Goal: Task Accomplishment & Management: Manage account settings

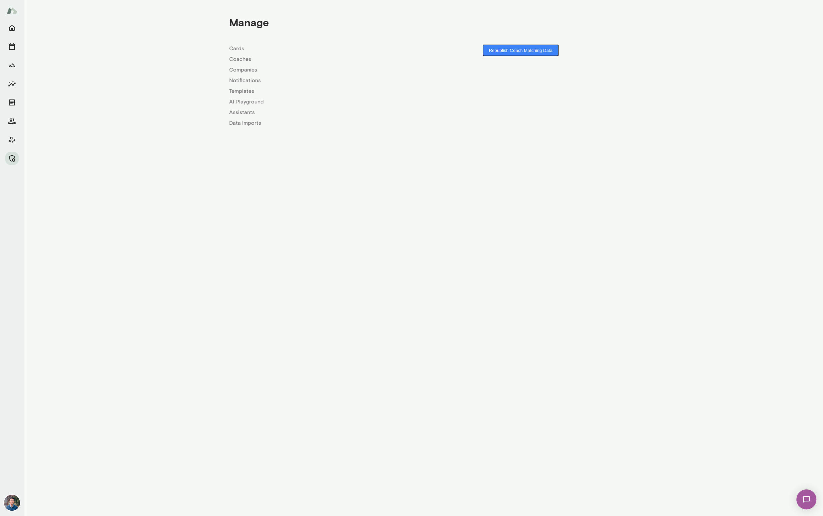
click at [238, 58] on link "Coaches" at bounding box center [326, 59] width 194 height 8
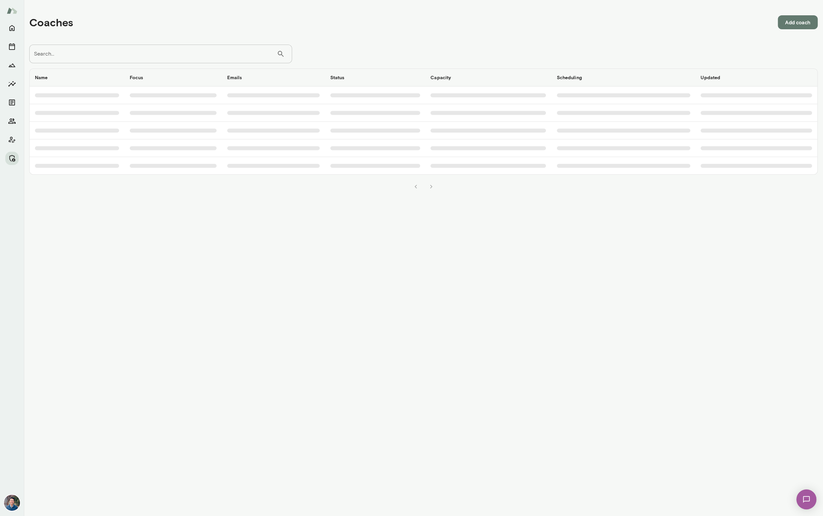
click at [176, 57] on input "Search..." at bounding box center [152, 54] width 247 height 19
type input "***"
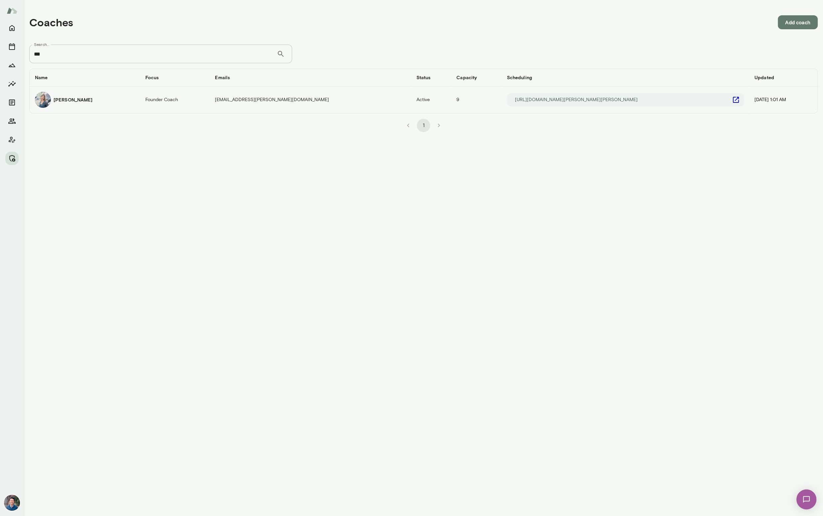
click at [67, 102] on h6 "Mia Lewin" at bounding box center [73, 99] width 39 height 7
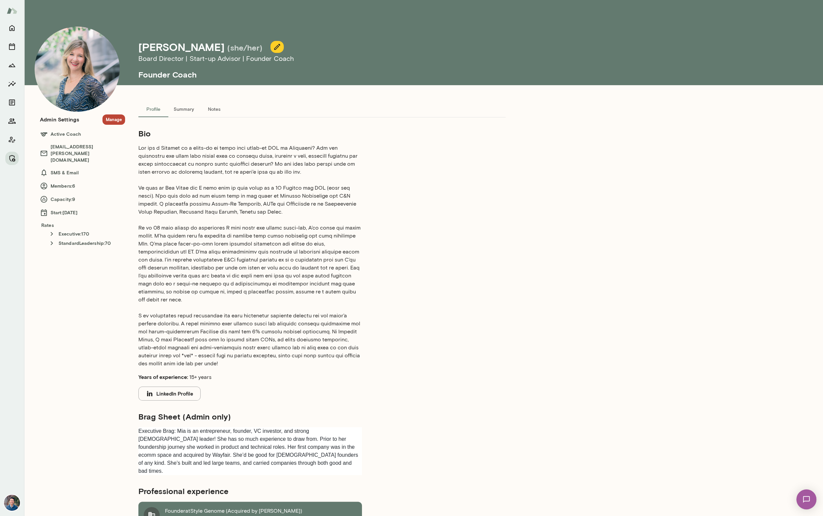
click at [114, 119] on button "Manage" at bounding box center [113, 119] width 23 height 10
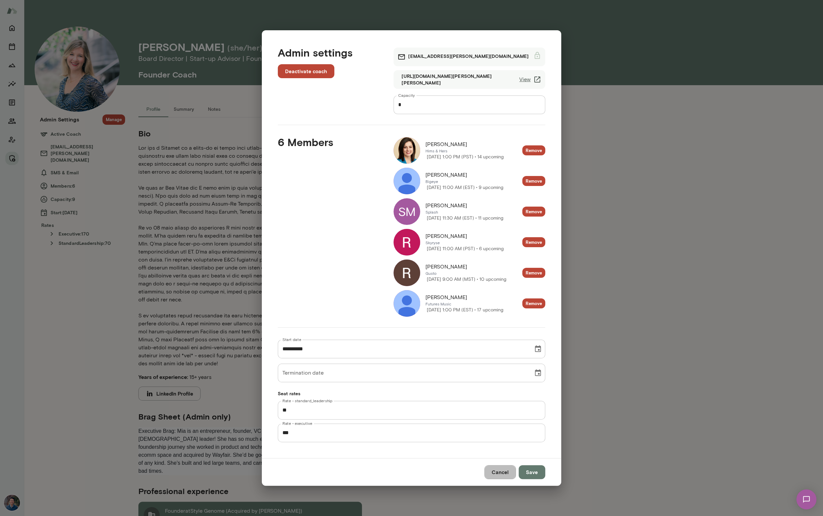
click at [505, 473] on button "Cancel" at bounding box center [500, 472] width 32 height 14
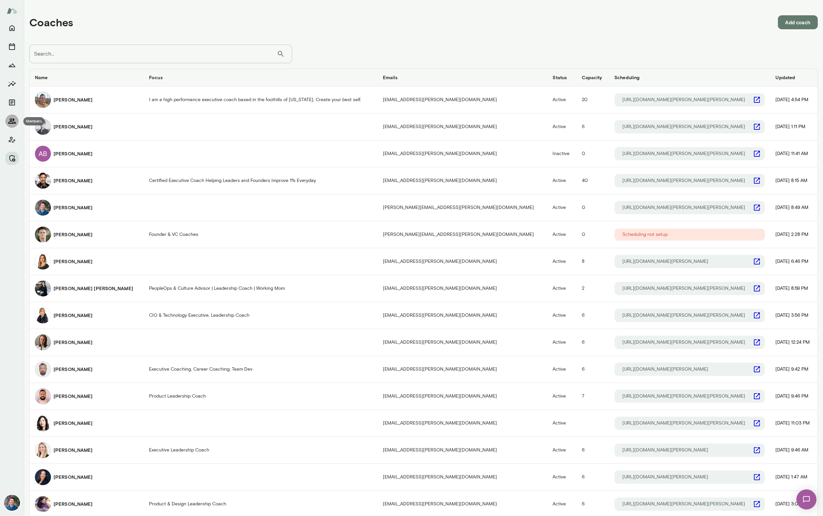
click at [13, 121] on icon "Members" at bounding box center [12, 121] width 8 height 8
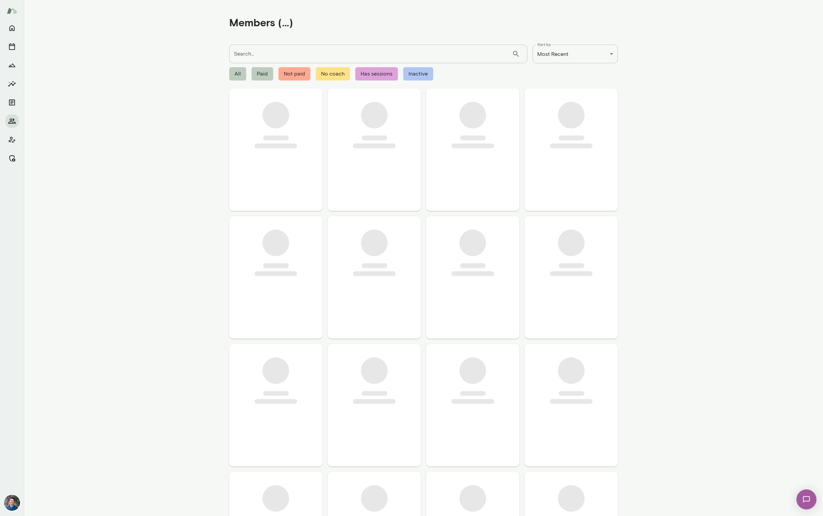
click at [244, 57] on input "Search..." at bounding box center [370, 54] width 283 height 19
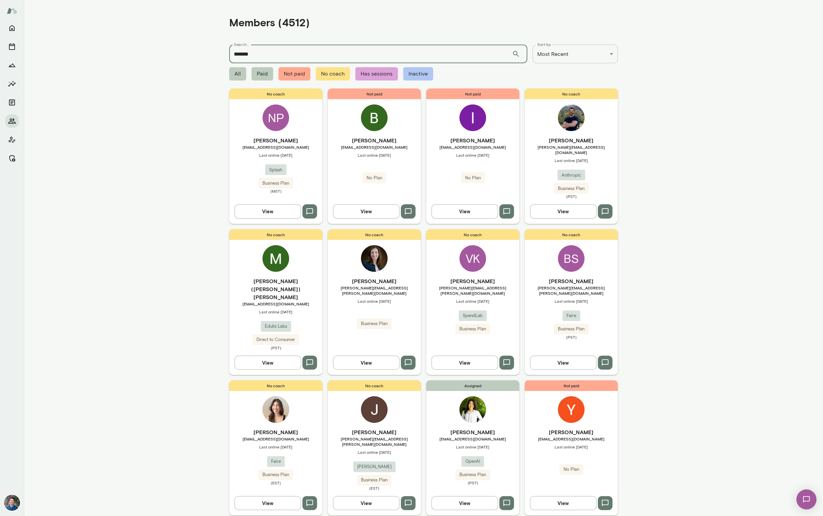
click at [274, 56] on input "*******" at bounding box center [370, 54] width 283 height 19
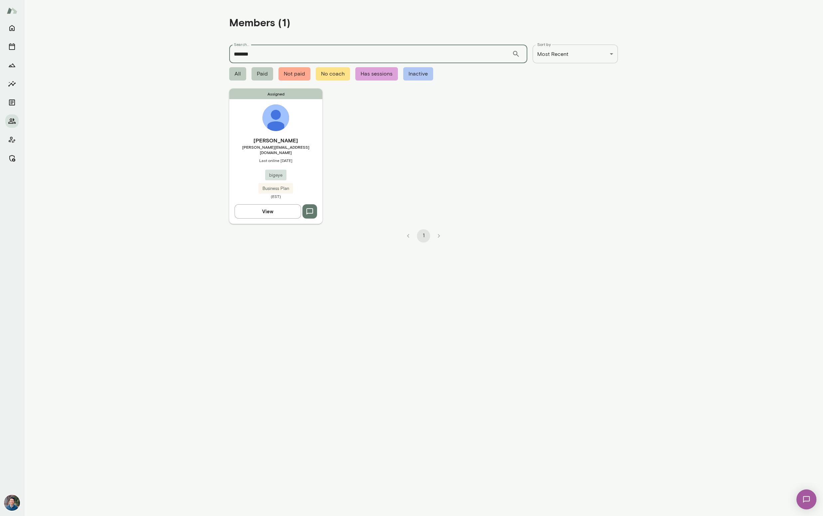
type input "*******"
click at [286, 116] on img at bounding box center [275, 117] width 27 height 27
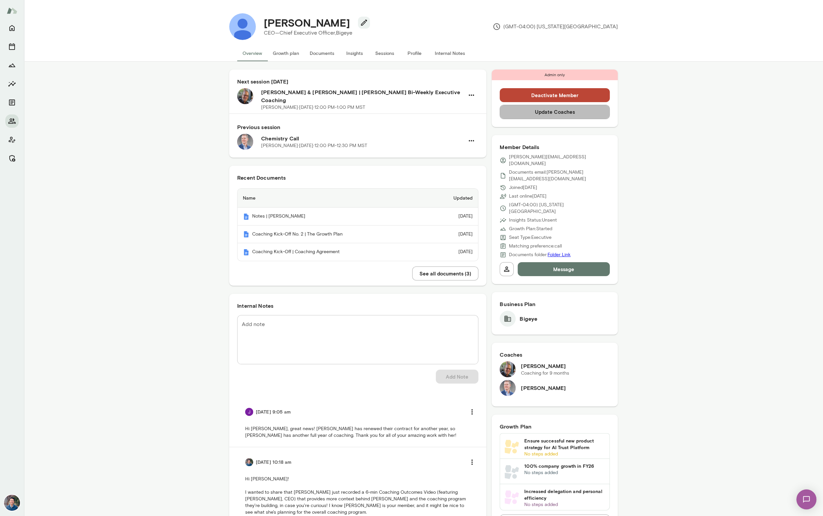
click at [530, 111] on button "Update Coaches" at bounding box center [555, 112] width 110 height 14
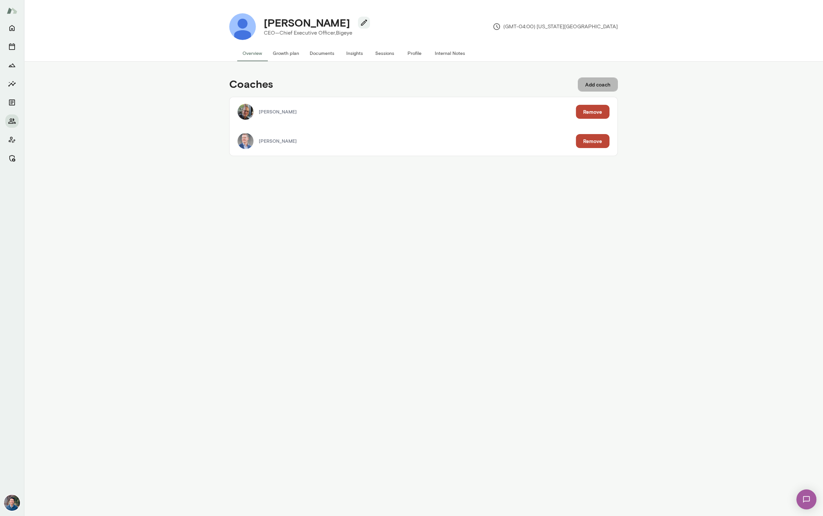
click at [608, 81] on button "Add coach" at bounding box center [598, 85] width 40 height 14
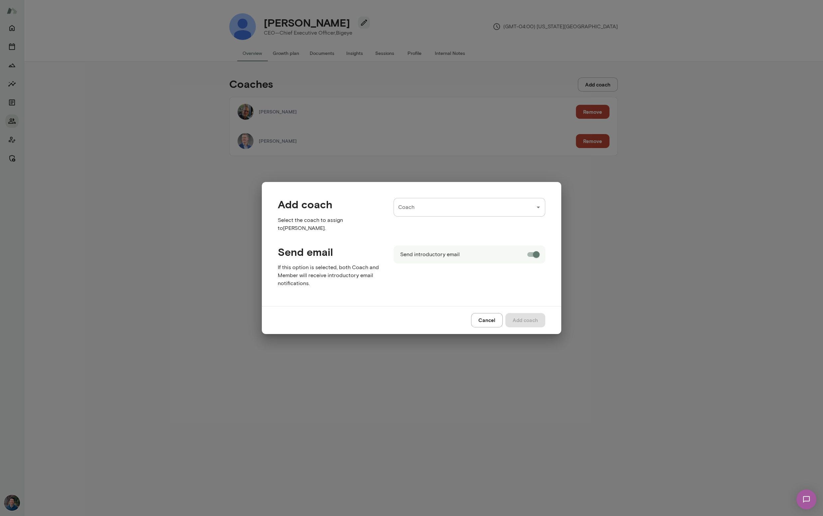
click at [456, 204] on input "Coach" at bounding box center [465, 207] width 136 height 13
click at [453, 226] on span "( mialewin@mento.co )" at bounding box center [491, 227] width 98 height 11
type input "**********"
click at [536, 257] on div "**********" at bounding box center [411, 258] width 299 height 152
click at [534, 319] on button "Add coach" at bounding box center [525, 320] width 40 height 14
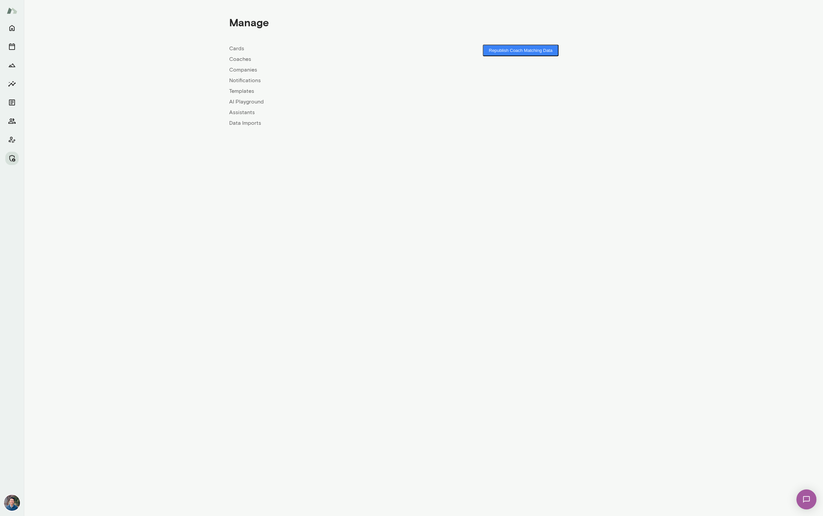
click at [245, 61] on link "Coaches" at bounding box center [326, 59] width 194 height 8
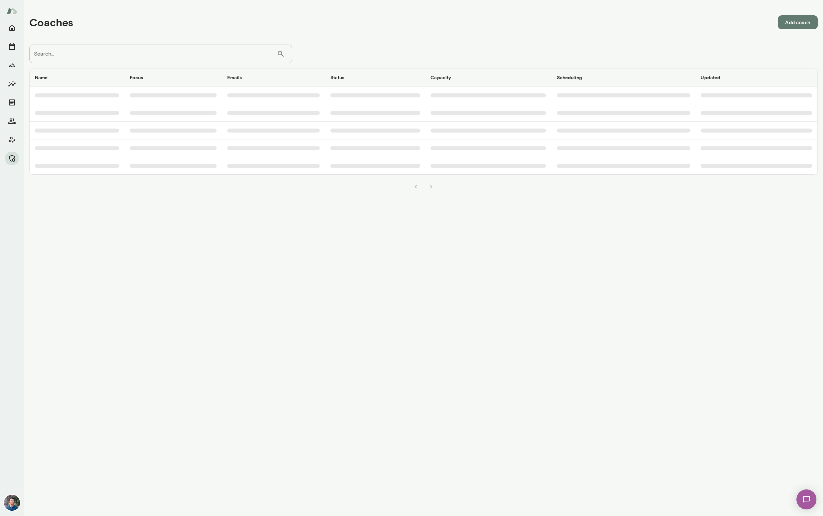
click at [205, 52] on input "Search..." at bounding box center [152, 54] width 247 height 19
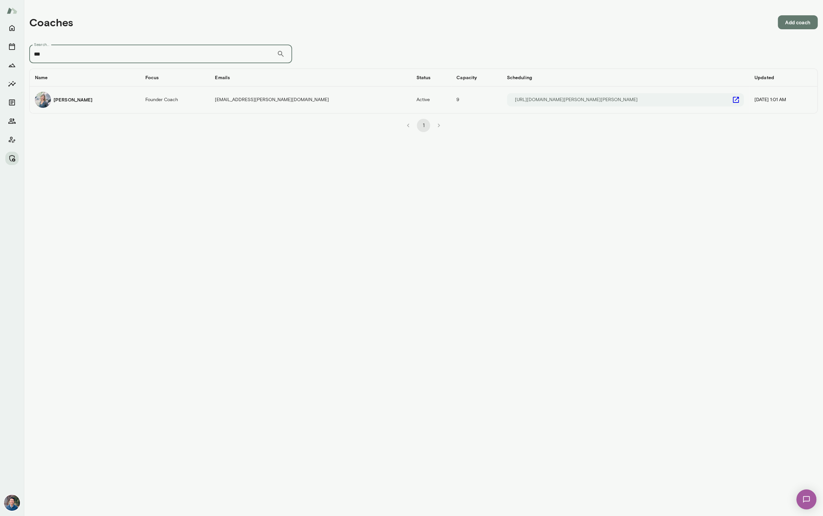
type input "***"
click at [86, 100] on div "Mia Lewin" at bounding box center [84, 100] width 99 height 16
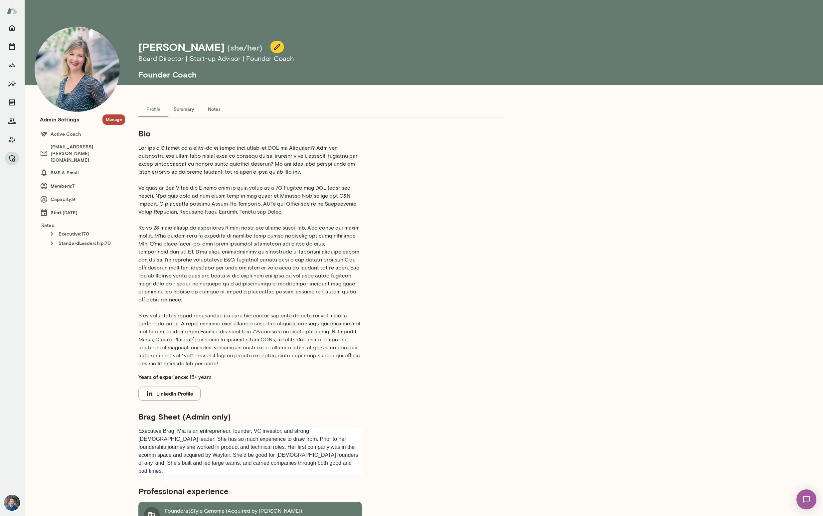
click at [118, 119] on button "Manage" at bounding box center [113, 119] width 23 height 10
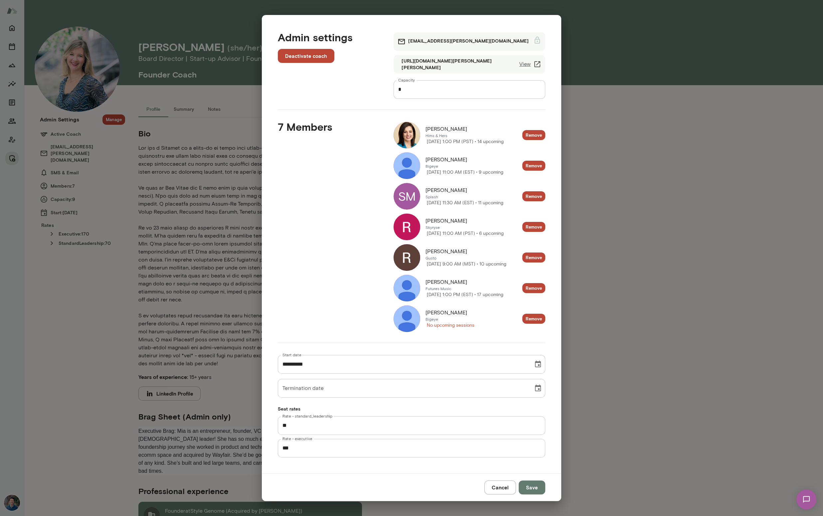
click at [530, 64] on link "View" at bounding box center [530, 64] width 22 height 8
click at [504, 485] on button "Cancel" at bounding box center [500, 487] width 32 height 14
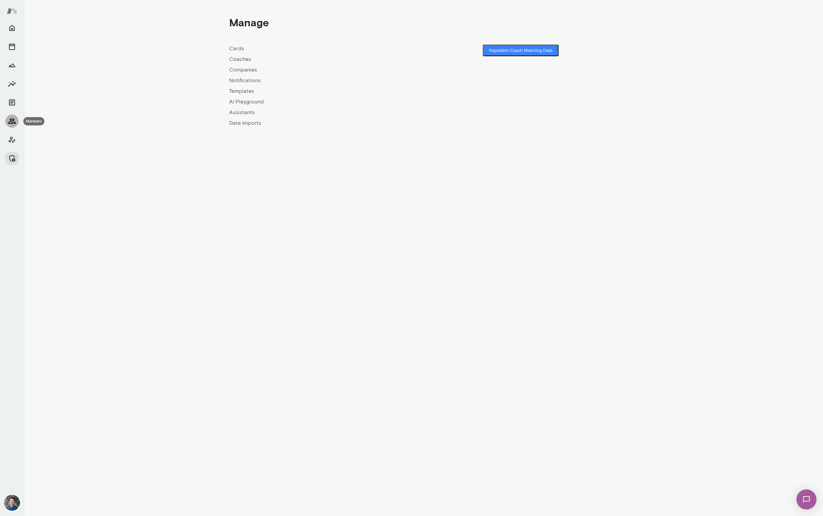
click at [8, 119] on icon "Members" at bounding box center [12, 121] width 8 height 8
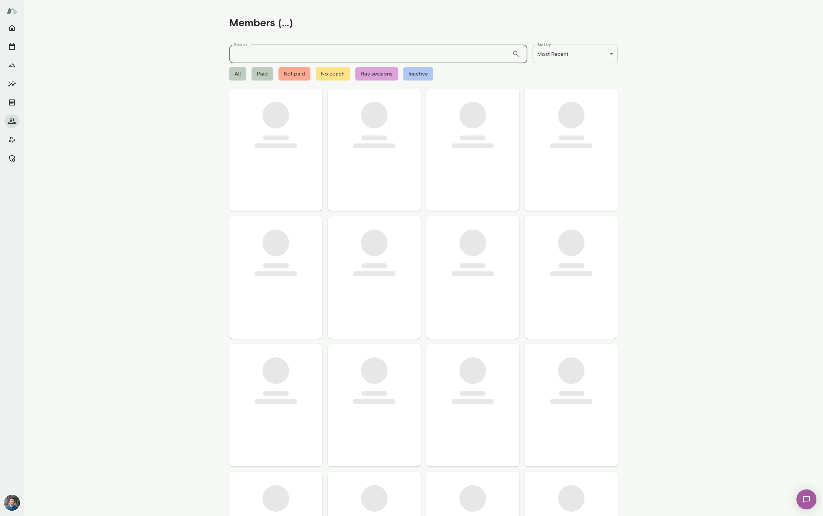
click at [342, 51] on input "Search..." at bounding box center [370, 54] width 283 height 19
type input "*******"
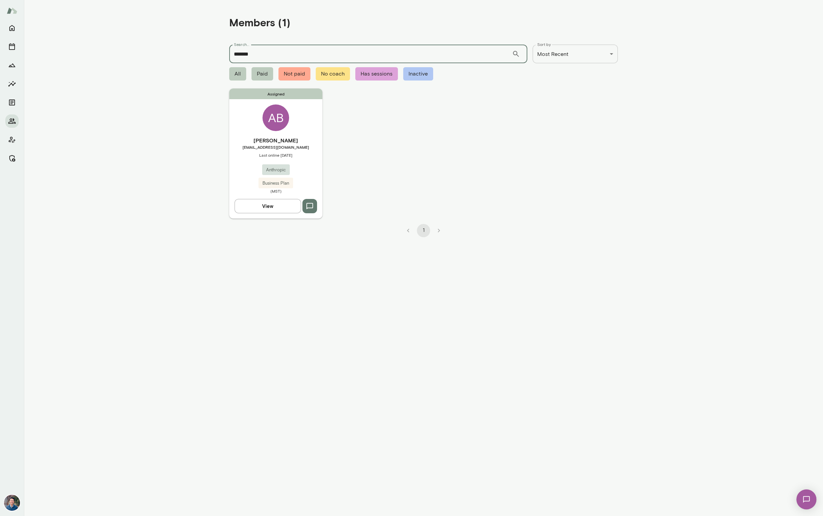
click at [287, 146] on span "abastone@anthropic.com" at bounding box center [275, 146] width 93 height 5
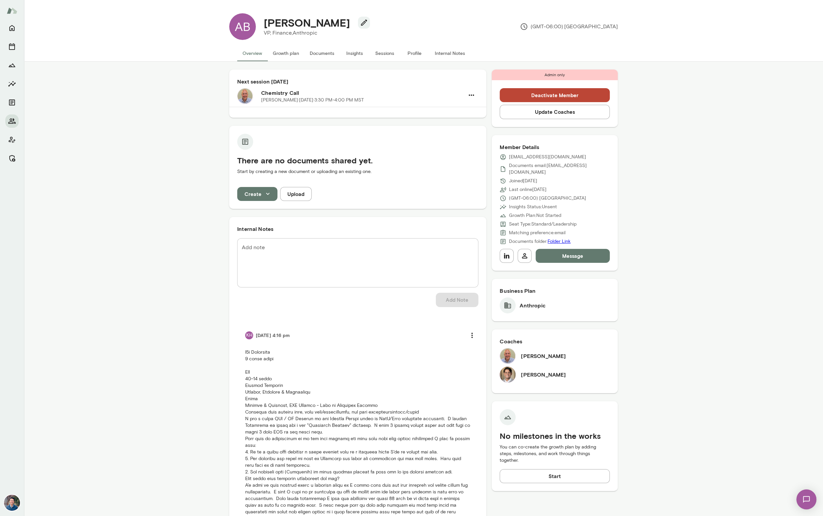
click at [381, 55] on button "Sessions" at bounding box center [385, 53] width 30 height 16
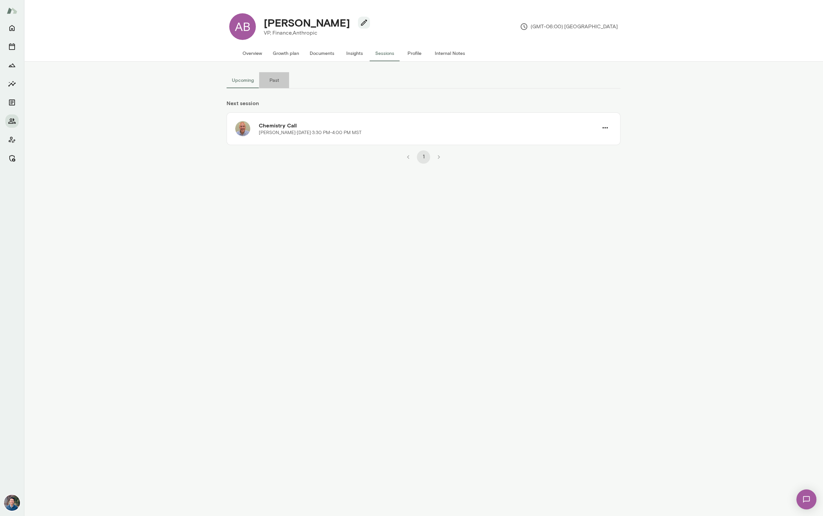
click at [273, 80] on button "Past" at bounding box center [274, 80] width 30 height 16
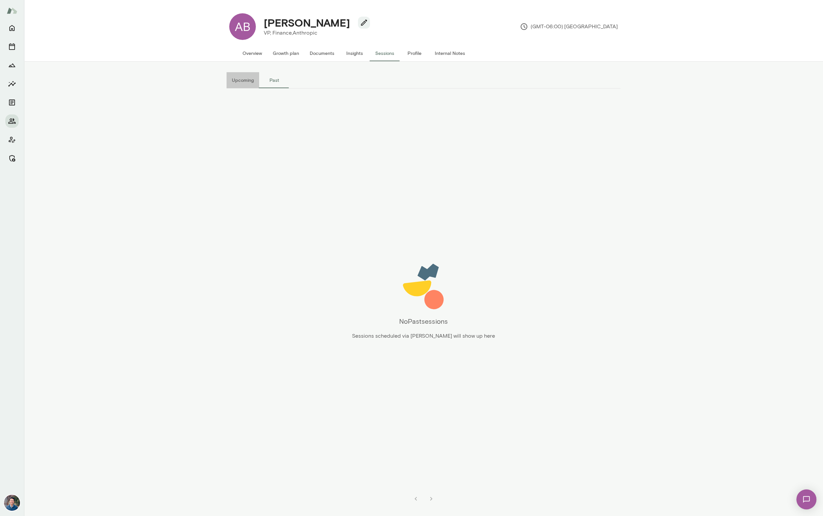
click at [244, 80] on button "Upcoming" at bounding box center [243, 80] width 33 height 16
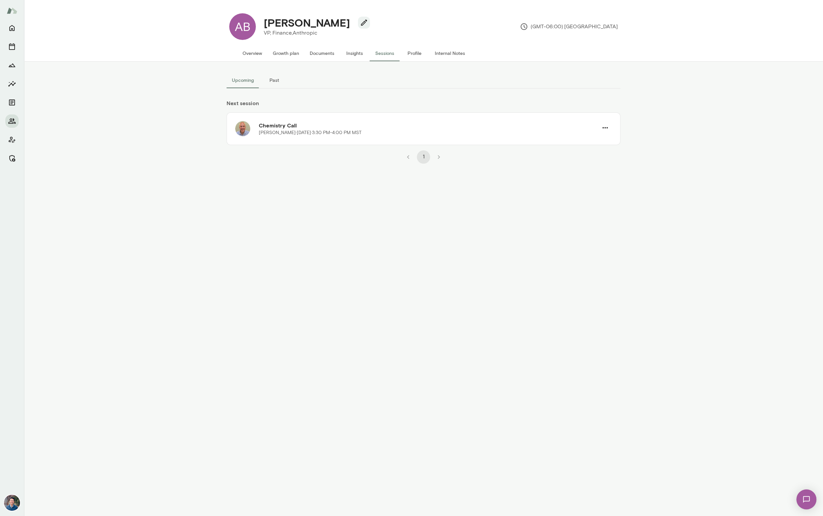
click at [675, 259] on div "Upcoming Past Next session Chemistry Call Marc Friedman · Wed, Oct 15 · 3:30 PM…" at bounding box center [423, 289] width 799 height 454
click at [246, 49] on button "Overview" at bounding box center [252, 53] width 30 height 16
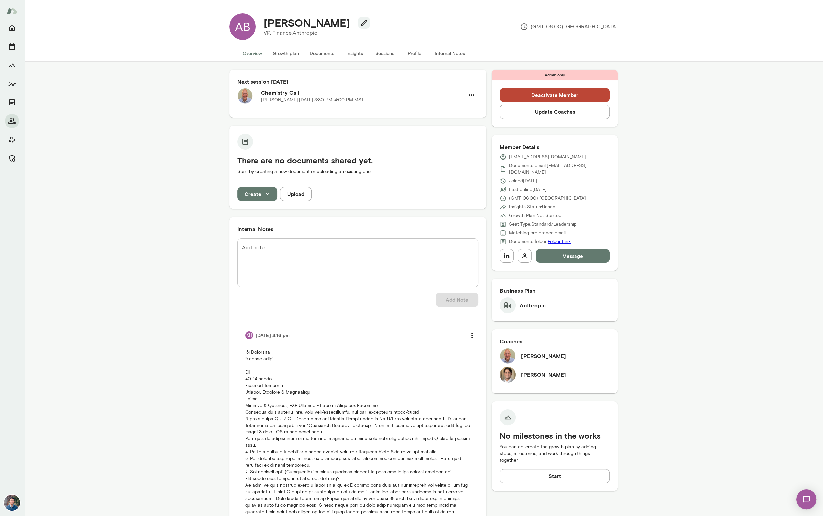
click at [531, 371] on h6 "Vijay Rajendran" at bounding box center [543, 375] width 45 height 8
click at [498, 363] on div "Coaches Marc Friedman Vijay Rajendran" at bounding box center [555, 361] width 126 height 64
click at [515, 367] on div "Vijay Rajendran" at bounding box center [555, 375] width 110 height 16
click at [511, 367] on img at bounding box center [508, 375] width 16 height 16
click at [14, 157] on icon "Manage" at bounding box center [12, 158] width 6 height 7
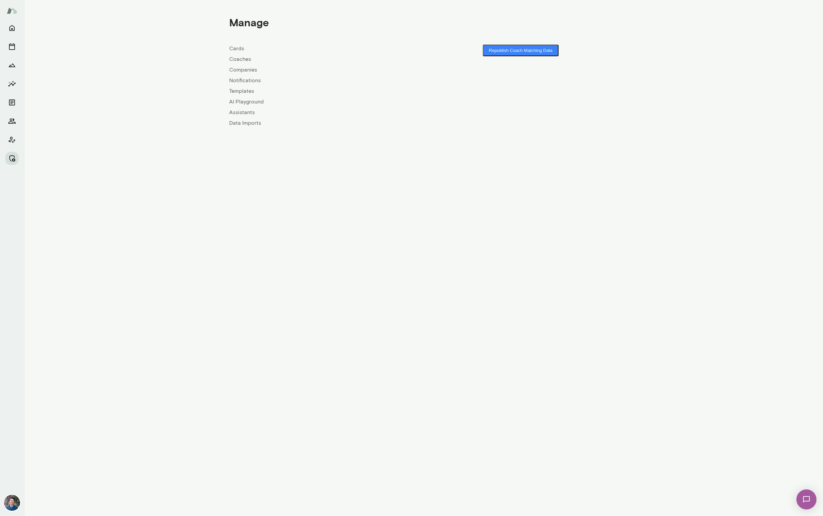
click at [236, 61] on link "Coaches" at bounding box center [326, 59] width 194 height 8
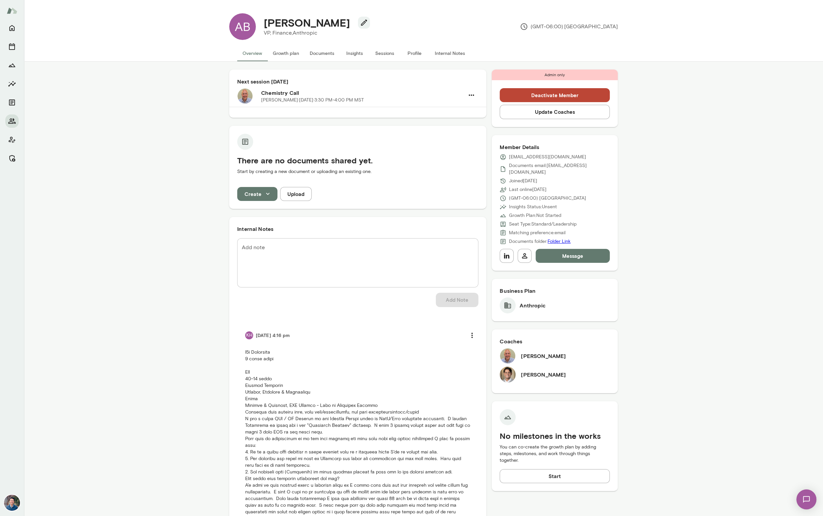
click at [383, 51] on button "Sessions" at bounding box center [385, 53] width 30 height 16
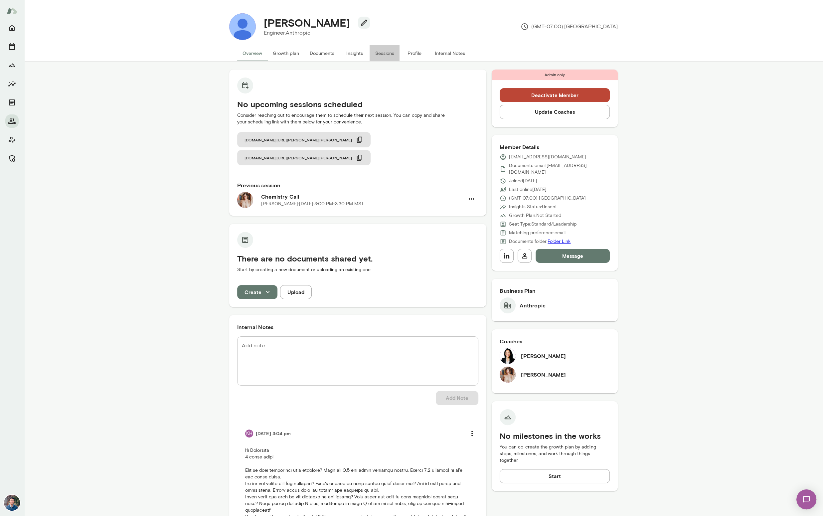
click at [378, 54] on button "Sessions" at bounding box center [385, 53] width 30 height 16
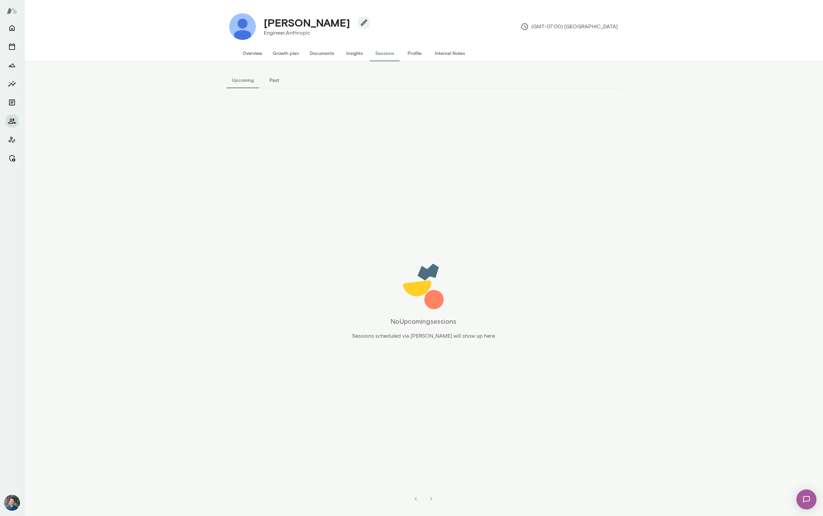
click at [271, 82] on button "Past" at bounding box center [274, 80] width 30 height 16
